Goal: Task Accomplishment & Management: Manage account settings

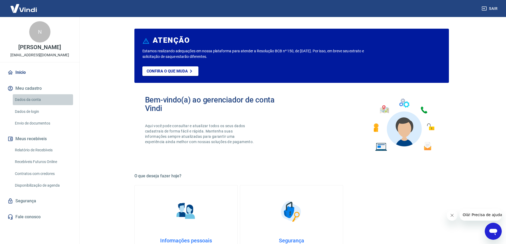
click at [31, 99] on link "Dados da conta" at bounding box center [43, 99] width 60 height 11
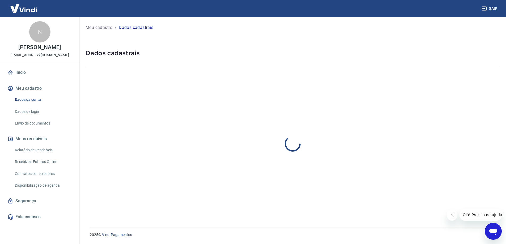
select select "SP"
select select "business"
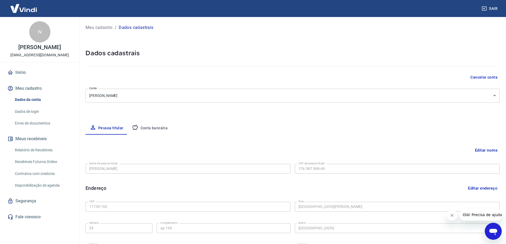
click at [152, 127] on button "Conta bancária" at bounding box center [150, 128] width 44 height 13
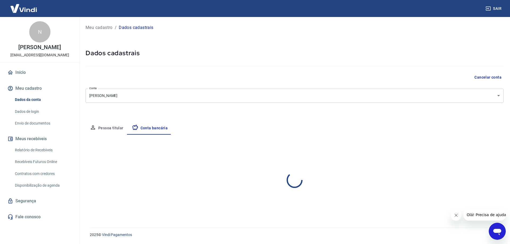
select select "1"
click at [113, 127] on button "Pessoa titular" at bounding box center [106, 128] width 42 height 13
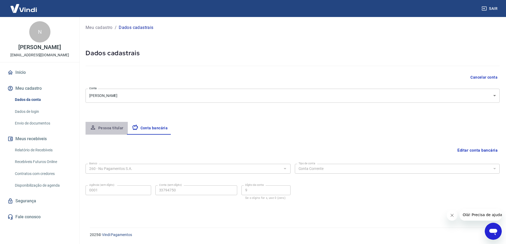
select select "SP"
select select "business"
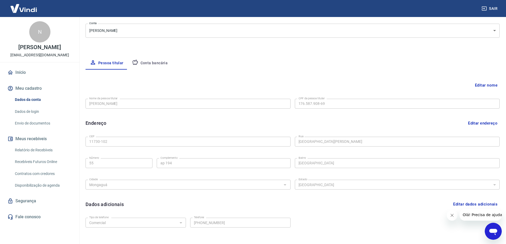
scroll to position [96, 0]
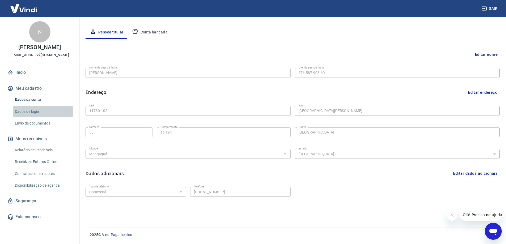
click at [27, 111] on link "Dados de login" at bounding box center [43, 111] width 60 height 11
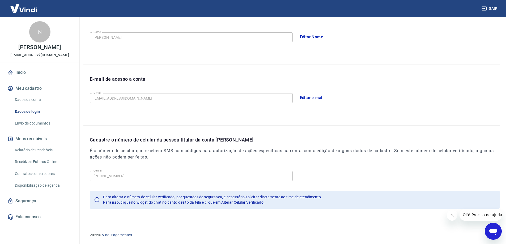
scroll to position [96, 0]
click at [32, 121] on link "Envio de documentos" at bounding box center [43, 123] width 60 height 11
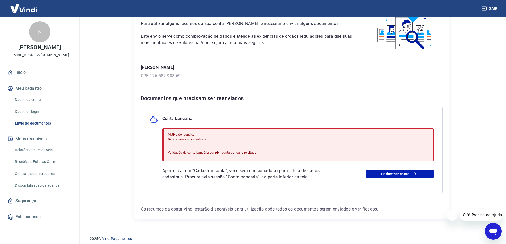
scroll to position [39, 0]
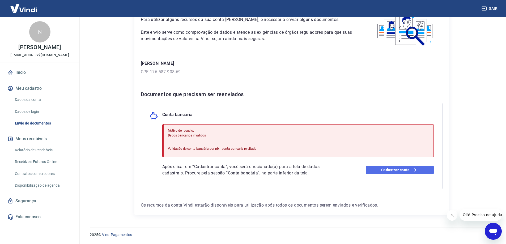
click at [393, 170] on link "Cadastrar conta" at bounding box center [399, 170] width 68 height 8
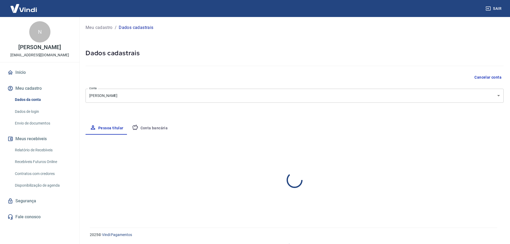
select select "SP"
select select "business"
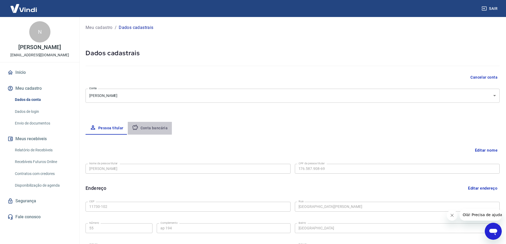
click at [152, 128] on button "Conta bancária" at bounding box center [150, 128] width 44 height 13
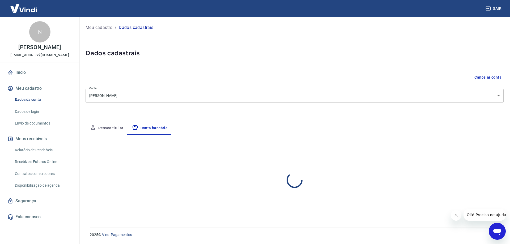
select select "1"
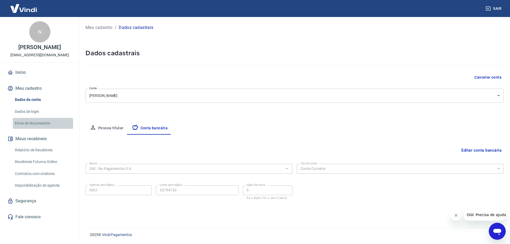
click at [34, 120] on link "Envio de documentos" at bounding box center [43, 123] width 60 height 11
